Goal: Task Accomplishment & Management: Manage account settings

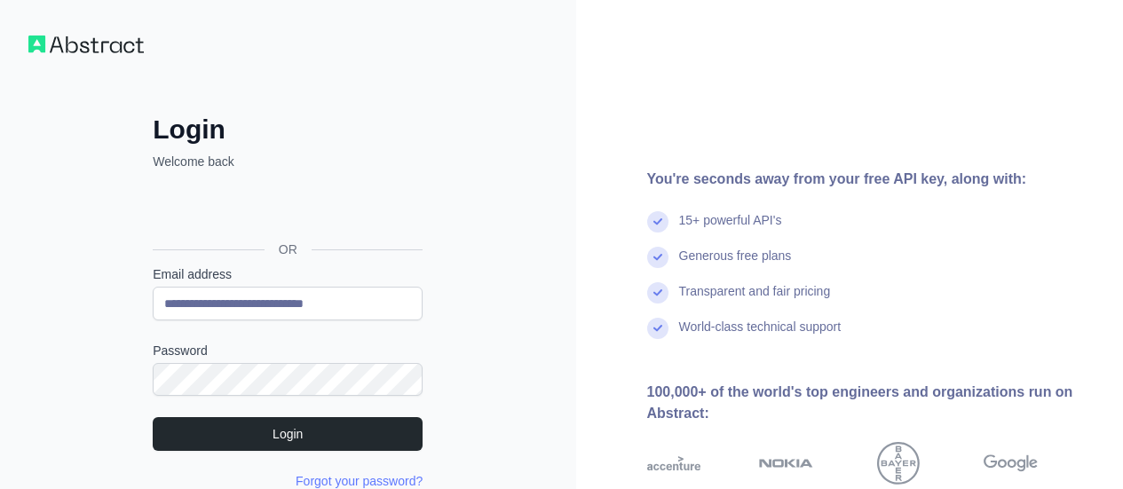
click at [349, 410] on form "**********" at bounding box center [288, 378] width 270 height 225
click at [349, 413] on form "**********" at bounding box center [288, 378] width 270 height 225
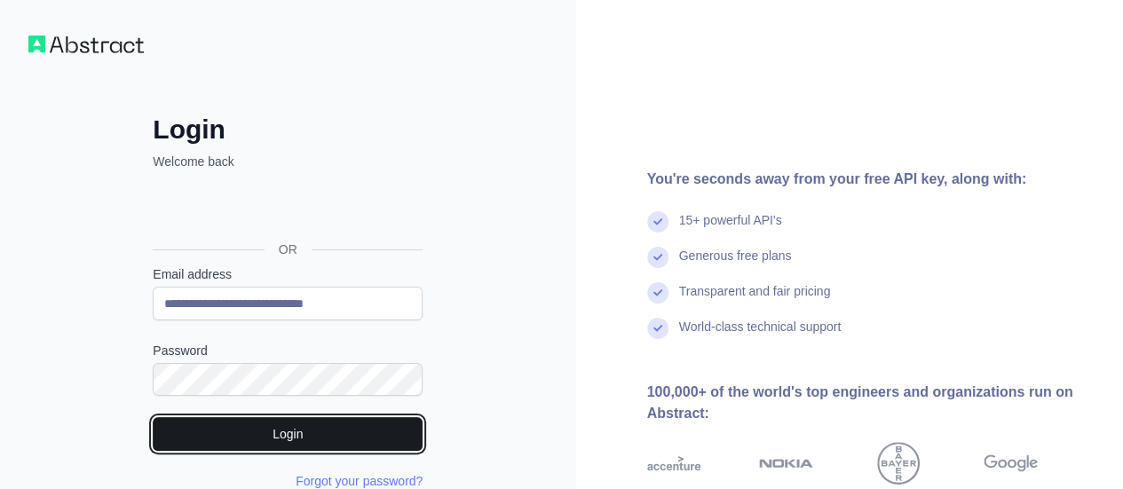
click at [343, 434] on button "Login" at bounding box center [288, 434] width 270 height 34
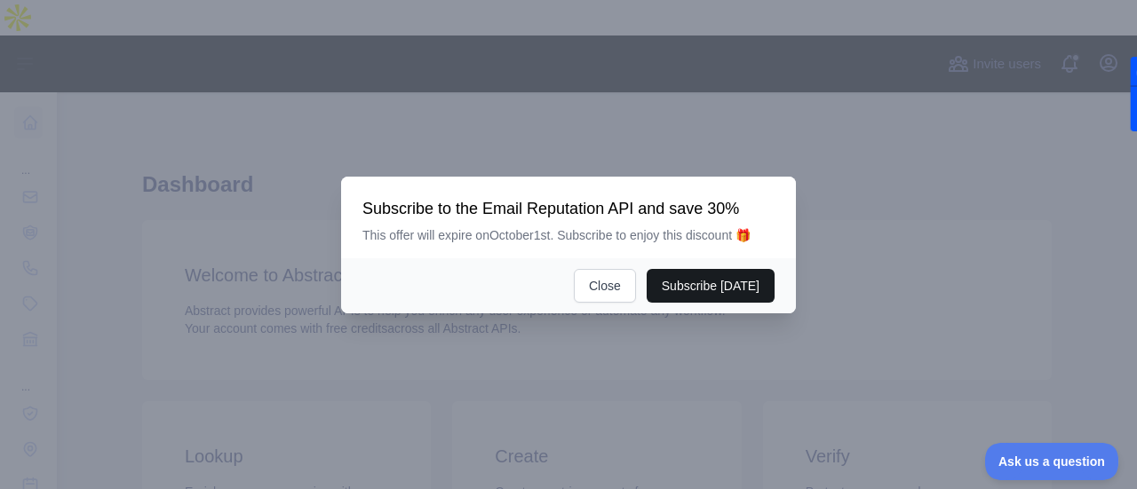
click at [703, 295] on button "Subscribe [DATE]" at bounding box center [711, 286] width 128 height 34
